Goal: Submit feedback/report problem

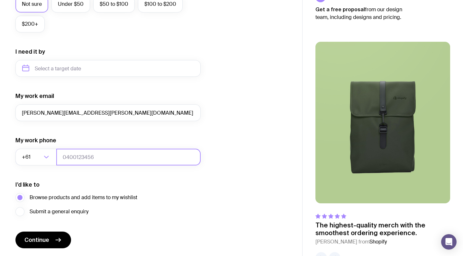
type input "[PERSON_NAME][EMAIL_ADDRESS][PERSON_NAME][DOMAIN_NAME]"
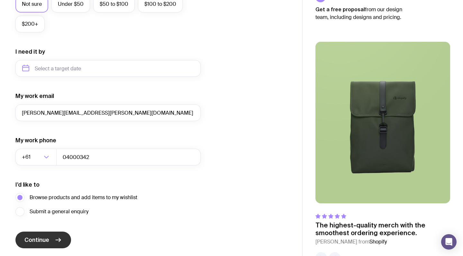
click at [41, 236] on button "Continue" at bounding box center [43, 240] width 56 height 17
click at [61, 239] on icon "submit" at bounding box center [58, 240] width 8 height 8
click at [57, 242] on icon "submit" at bounding box center [58, 240] width 8 height 8
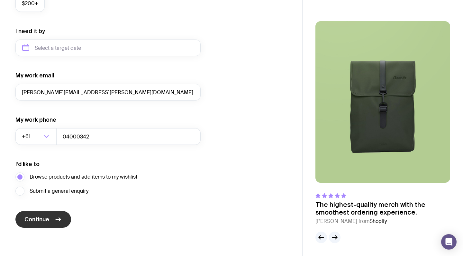
scroll to position [290, 0]
click at [57, 221] on icon "submit" at bounding box center [58, 220] width 8 height 8
click at [40, 191] on span "Submit a general enquiry" at bounding box center [59, 191] width 59 height 8
click at [0, 0] on input "Submit a general enquiry" at bounding box center [0, 0] width 0 height 0
click at [42, 188] on span "Submit a general enquiry" at bounding box center [59, 191] width 59 height 8
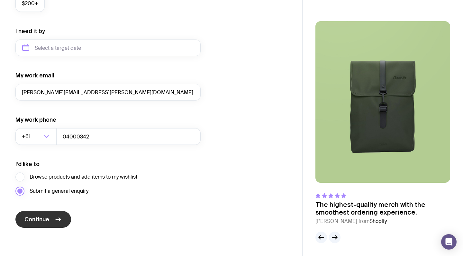
click at [0, 0] on input "Submit a general enquiry" at bounding box center [0, 0] width 0 height 0
click at [39, 167] on div "I’d like to Browse products and add items to my wishlist Submit a general enqui…" at bounding box center [107, 177] width 185 height 35
click at [88, 135] on input "04000342" at bounding box center [128, 136] width 144 height 17
drag, startPoint x: 91, startPoint y: 135, endPoint x: 74, endPoint y: 137, distance: 16.5
click at [74, 137] on input "04000342" at bounding box center [128, 136] width 144 height 17
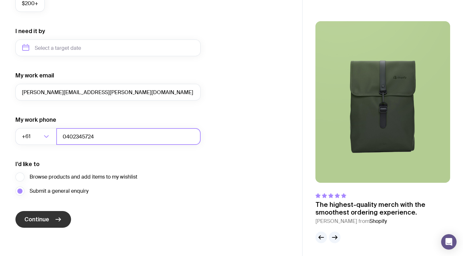
type input "0402345724"
click at [50, 219] on button "Continue" at bounding box center [43, 219] width 56 height 17
click at [50, 224] on button "Continue" at bounding box center [43, 219] width 56 height 17
click at [51, 222] on button "Continue" at bounding box center [43, 219] width 56 height 17
click at [55, 221] on icon "submit" at bounding box center [58, 220] width 8 height 8
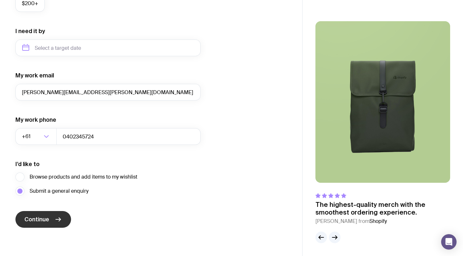
click at [55, 221] on icon "submit" at bounding box center [58, 220] width 8 height 8
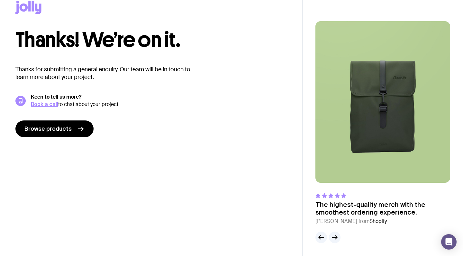
scroll to position [12, 0]
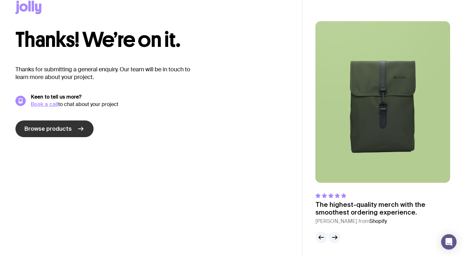
click at [41, 130] on span "Browse products" at bounding box center [47, 129] width 47 height 8
